Goal: Task Accomplishment & Management: Use online tool/utility

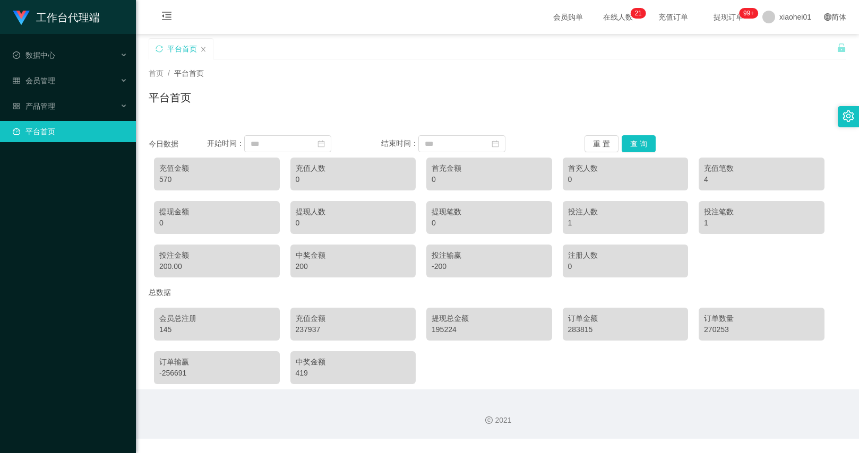
click at [315, 113] on div "平台首页" at bounding box center [497, 102] width 697 height 24
click at [94, 107] on div "产品管理" at bounding box center [68, 106] width 136 height 21
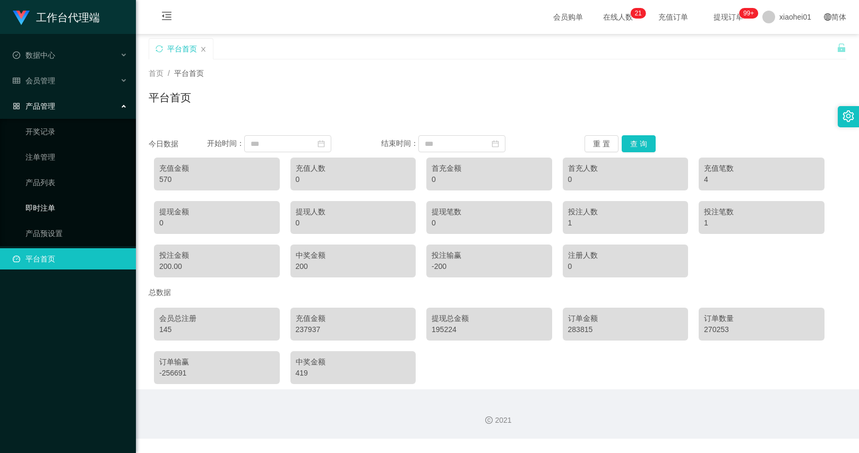
click at [64, 211] on link "即时注单" at bounding box center [76, 207] width 102 height 21
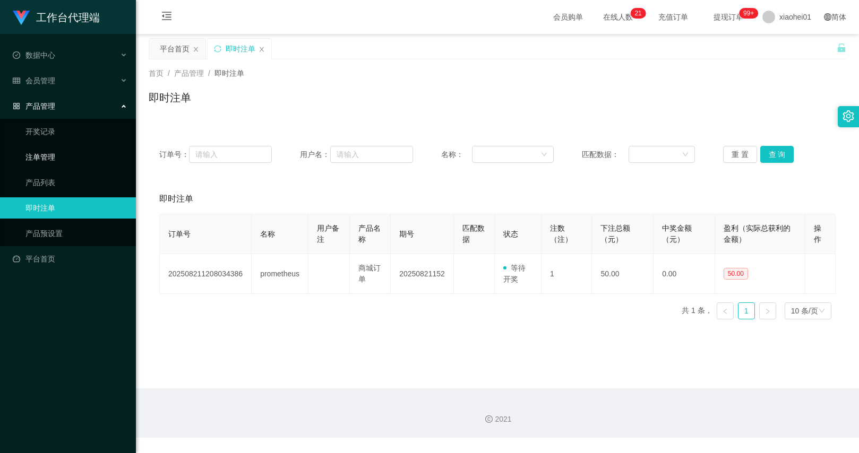
click at [57, 159] on link "注单管理" at bounding box center [76, 156] width 102 height 21
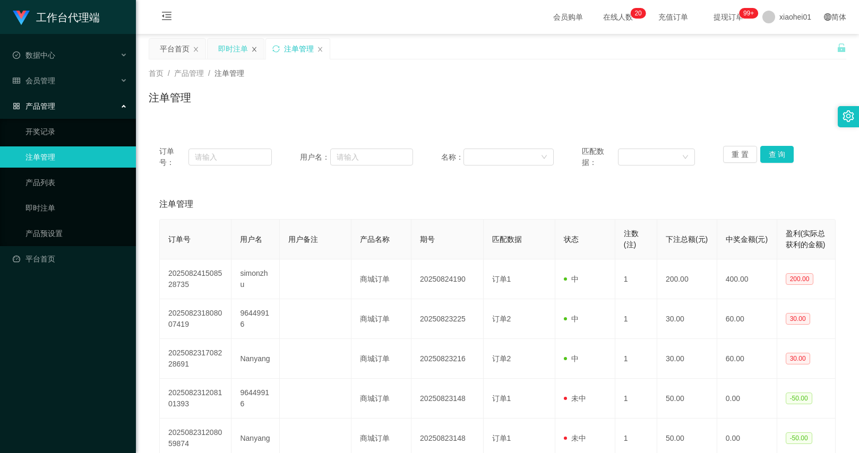
click at [255, 49] on icon "图标: close" at bounding box center [254, 49] width 6 height 6
click at [773, 161] on button "查 询" at bounding box center [777, 154] width 34 height 17
click at [773, 161] on div "重 置 查 询" at bounding box center [779, 157] width 113 height 22
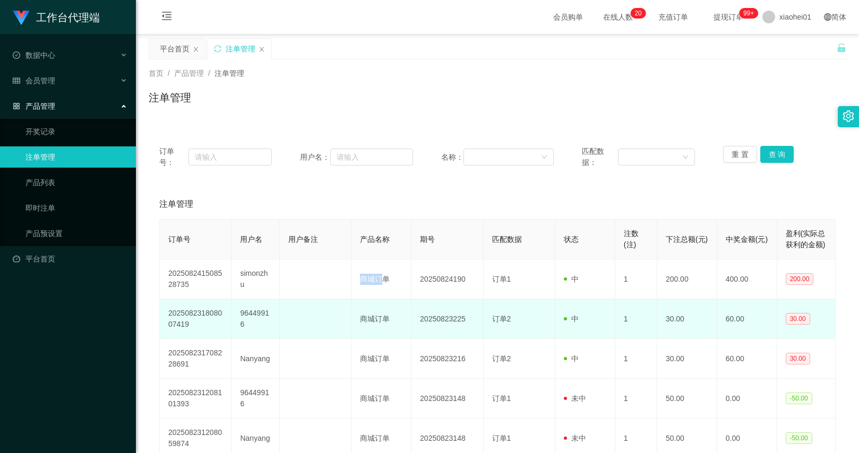
click at [411, 312] on td "20250823225" at bounding box center [447, 319] width 72 height 40
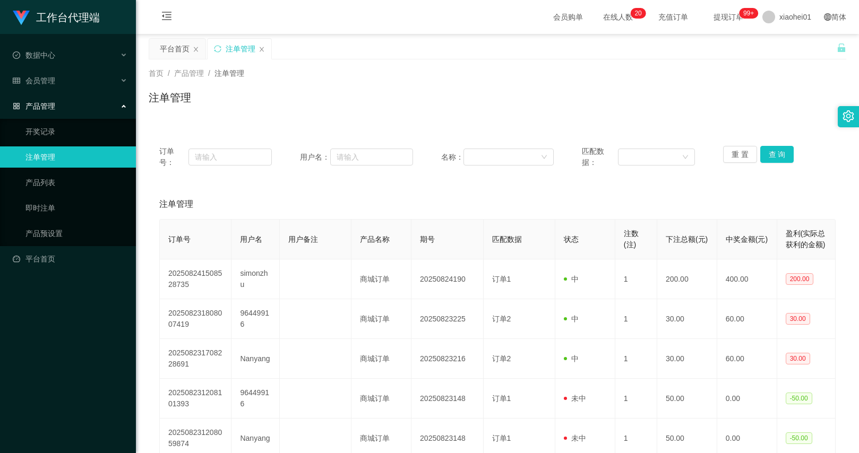
click at [770, 75] on div "首页 / 产品管理 / 注单管理 /" at bounding box center [497, 73] width 697 height 11
